Goal: Task Accomplishment & Management: Manage account settings

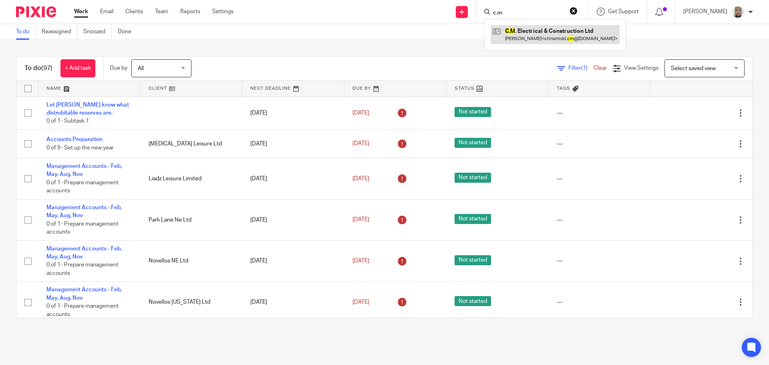
type input "c.m"
click at [539, 34] on link at bounding box center [555, 34] width 129 height 18
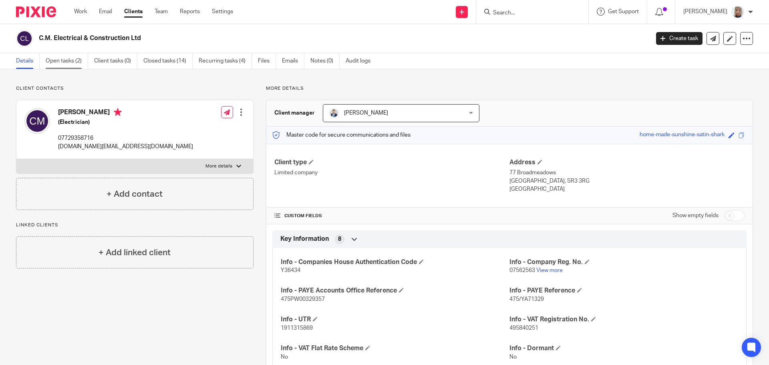
click at [69, 64] on link "Open tasks (2)" at bounding box center [67, 61] width 42 height 16
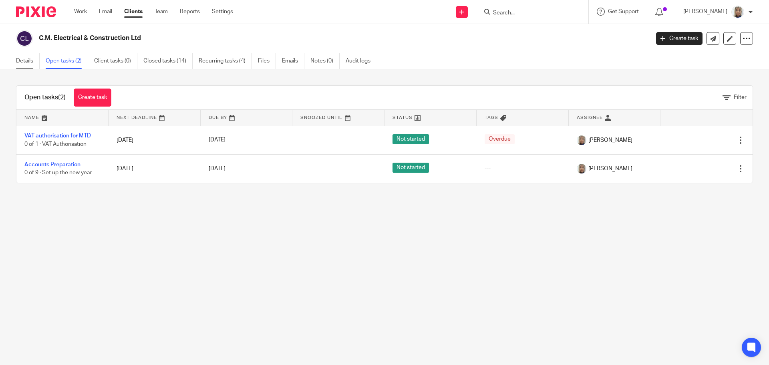
click at [26, 61] on link "Details" at bounding box center [28, 61] width 24 height 16
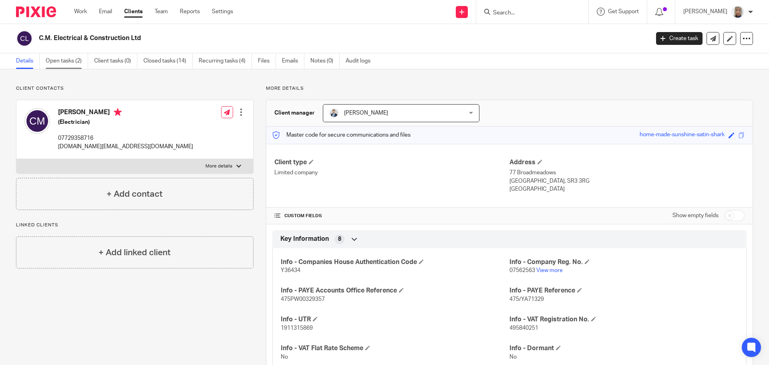
click at [68, 60] on link "Open tasks (2)" at bounding box center [67, 61] width 42 height 16
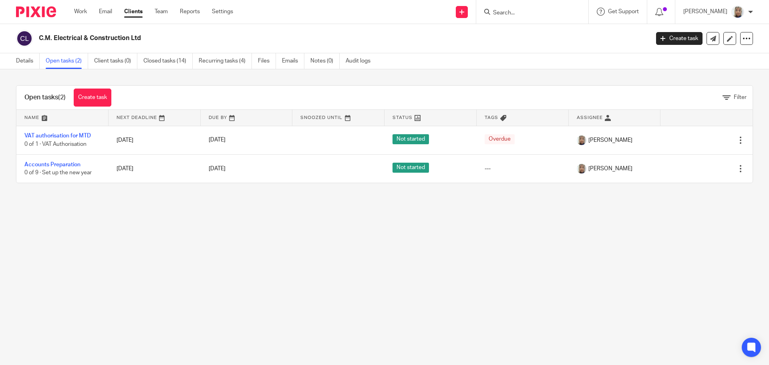
click at [83, 137] on link "VAT authorisation for MTD" at bounding box center [57, 136] width 66 height 6
click at [536, 10] on input "Search" at bounding box center [528, 13] width 72 height 7
type input "[PERSON_NAME]"
